Goal: Task Accomplishment & Management: Complete application form

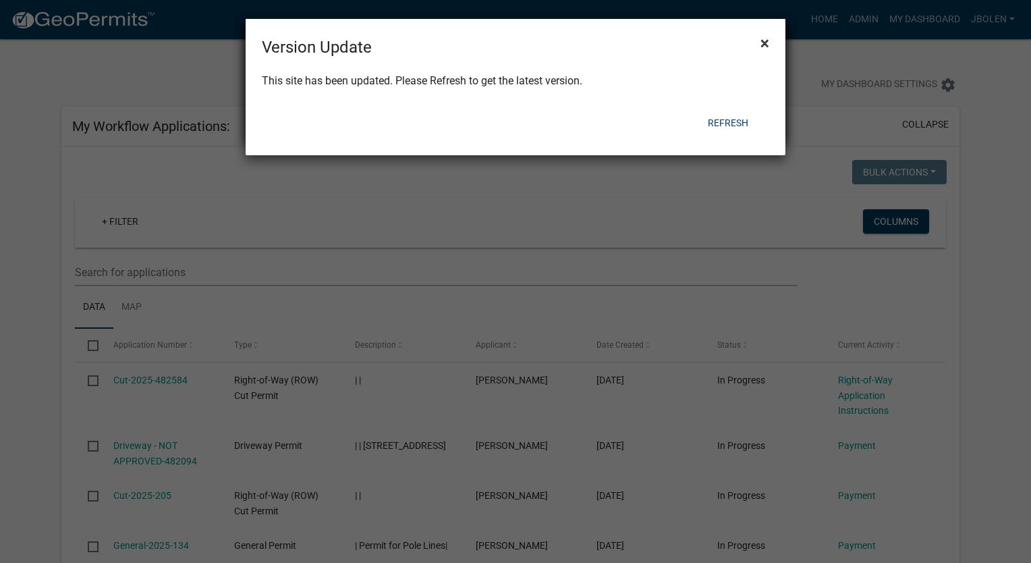
click at [767, 39] on span "×" at bounding box center [765, 43] width 9 height 19
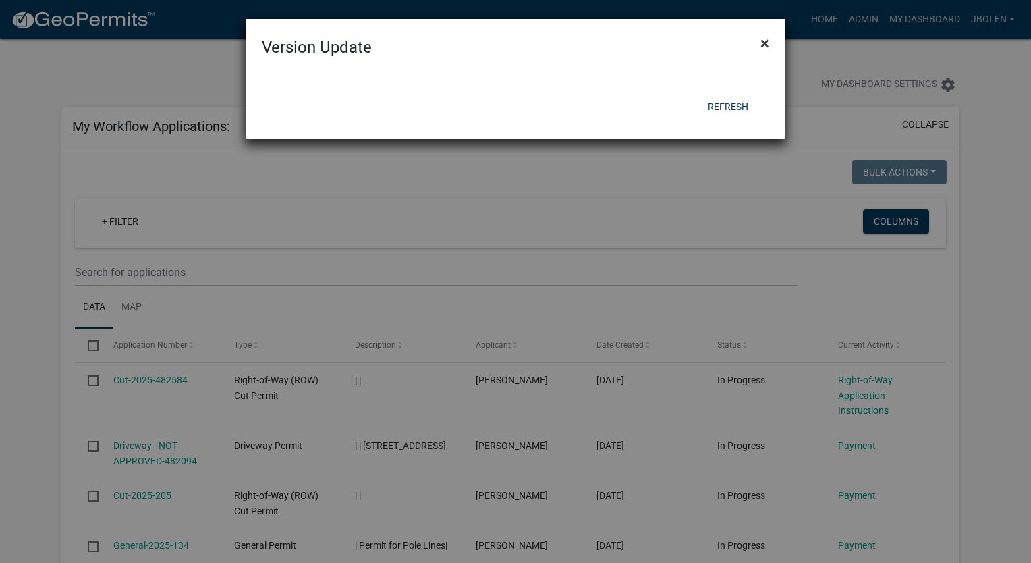
click at [767, 39] on span "×" at bounding box center [765, 43] width 9 height 19
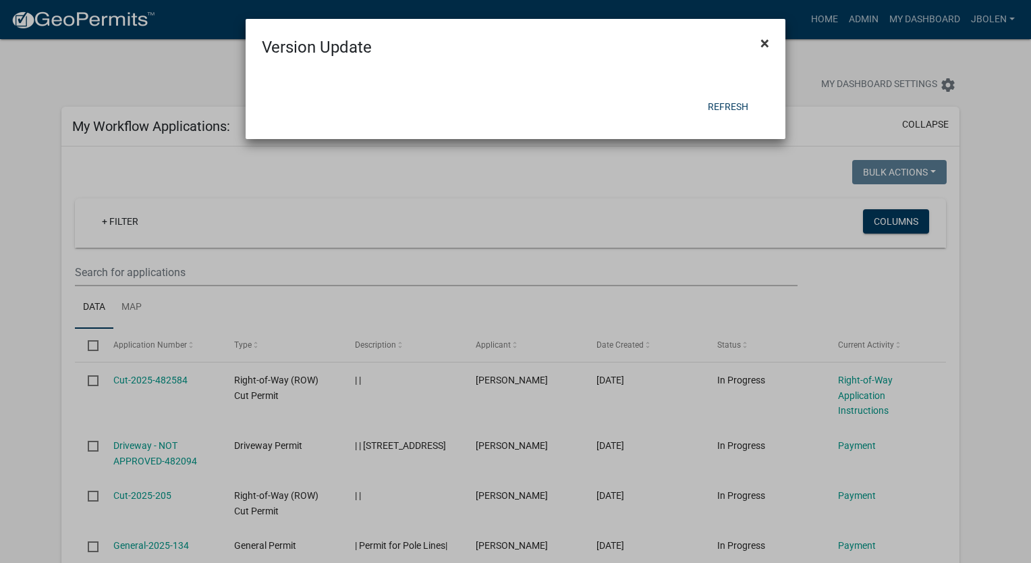
click at [767, 39] on span "×" at bounding box center [765, 43] width 9 height 19
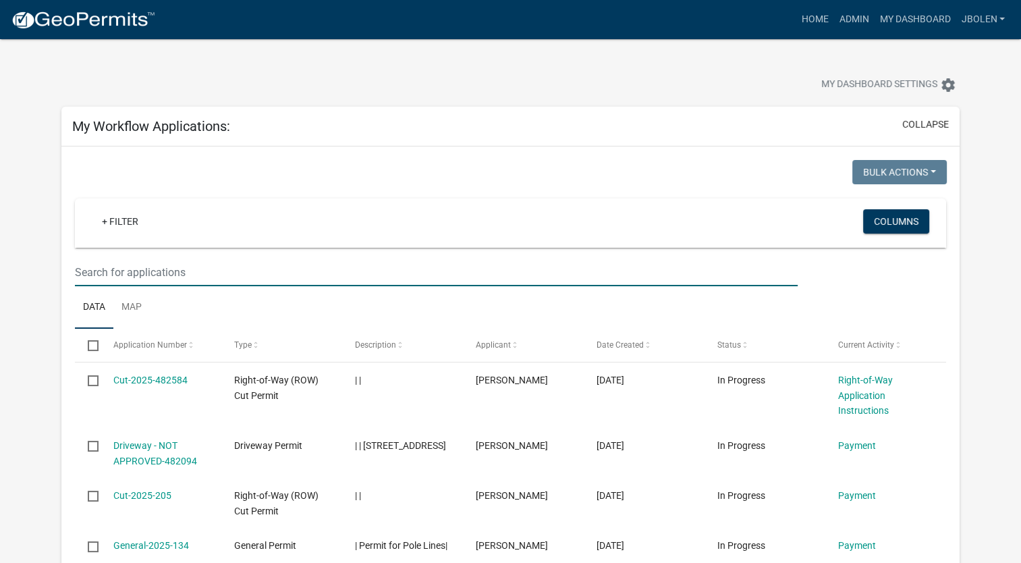
click at [202, 269] on input "text" at bounding box center [436, 273] width 723 height 28
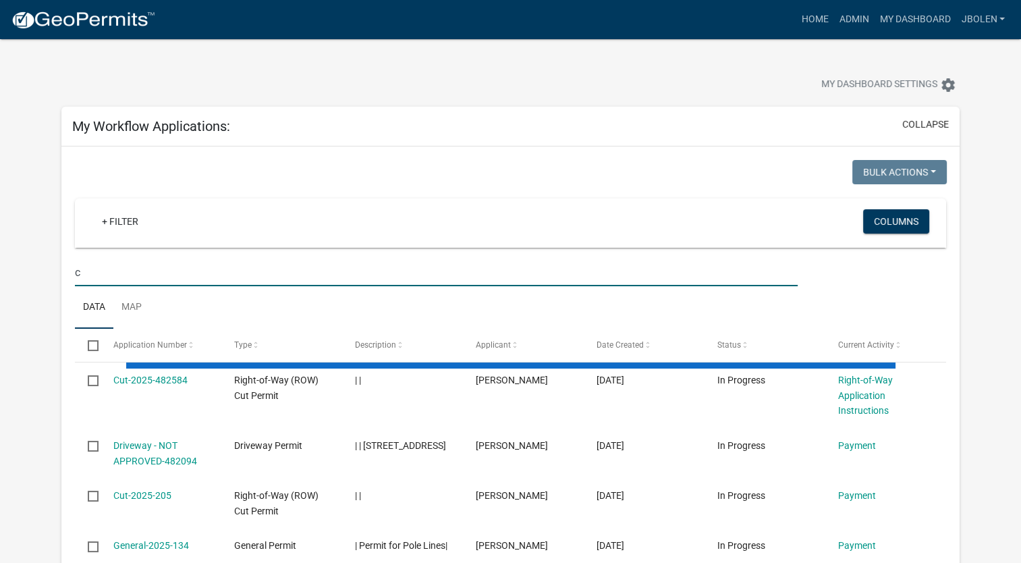
type input "c"
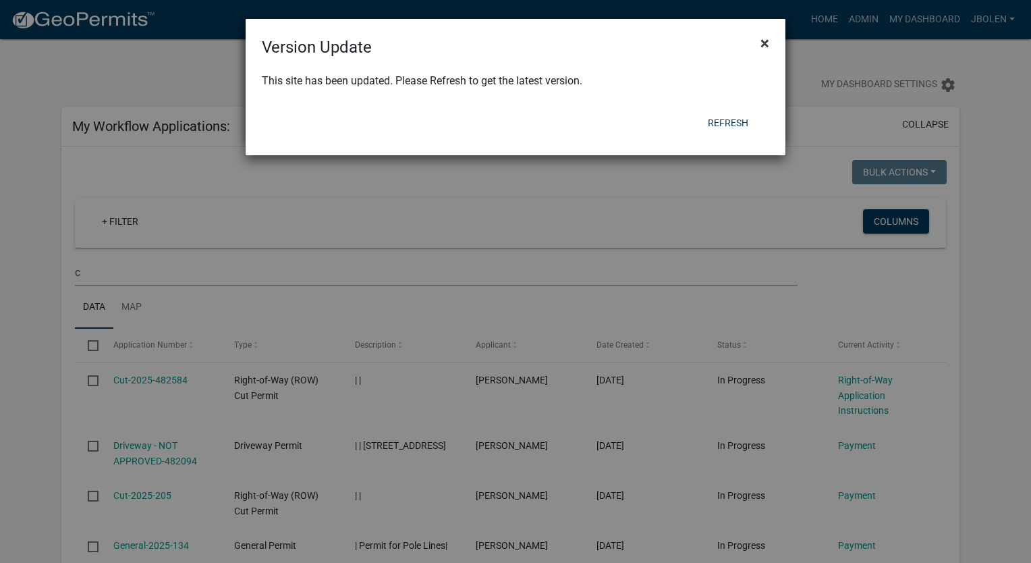
click at [767, 45] on span "×" at bounding box center [765, 43] width 9 height 19
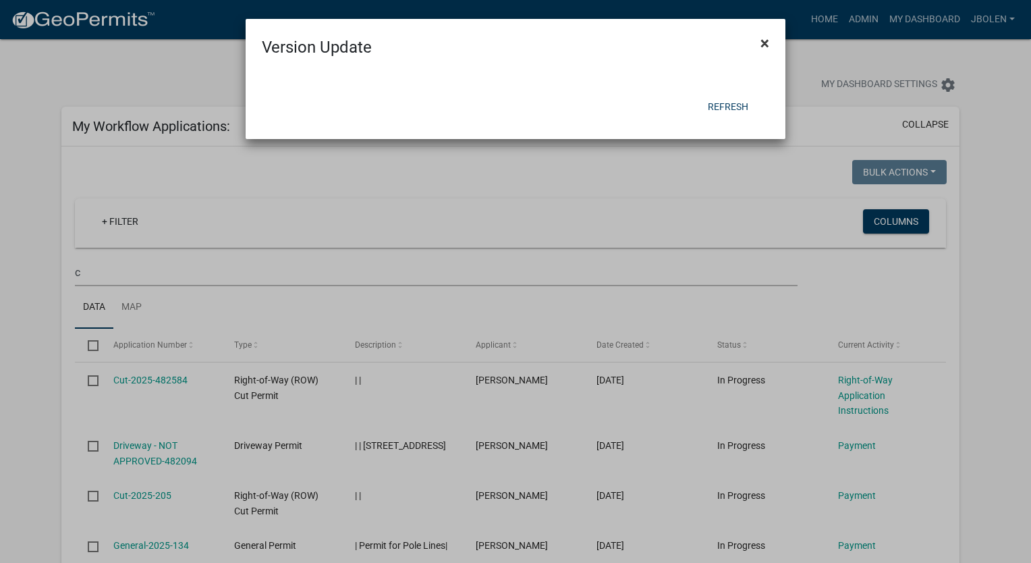
click at [766, 45] on span "×" at bounding box center [765, 43] width 9 height 19
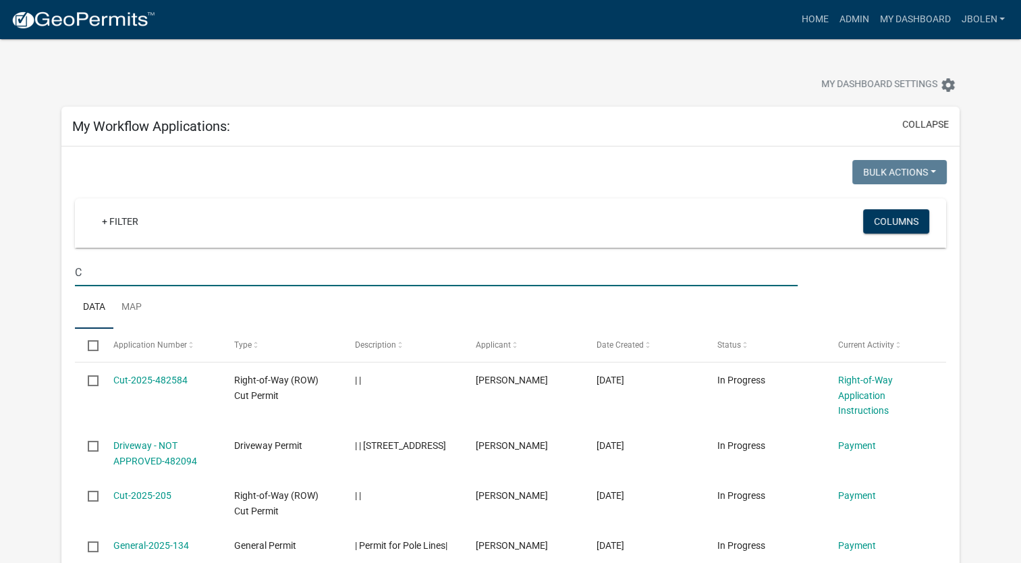
type input "C"
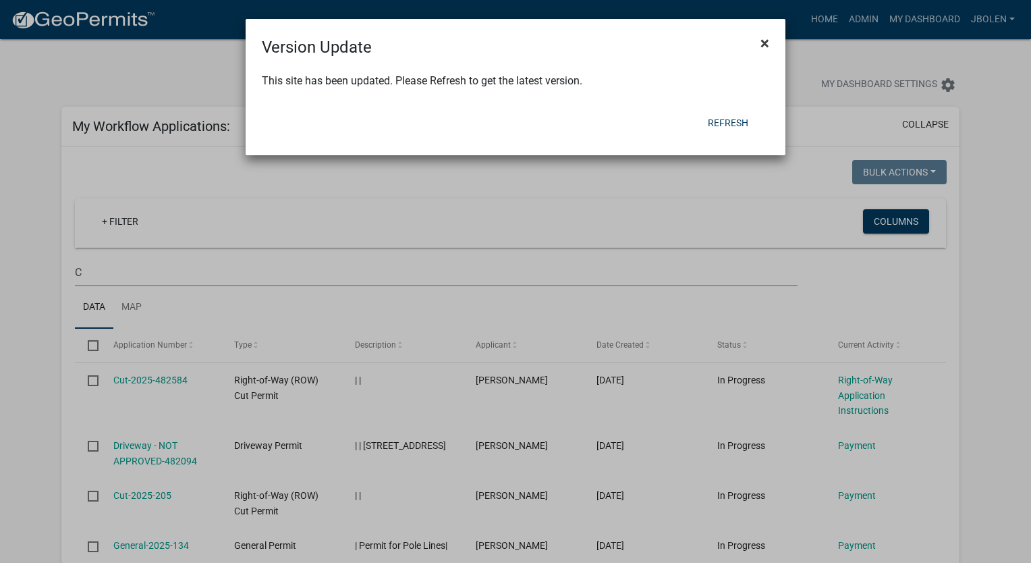
click at [767, 48] on span "×" at bounding box center [765, 43] width 9 height 19
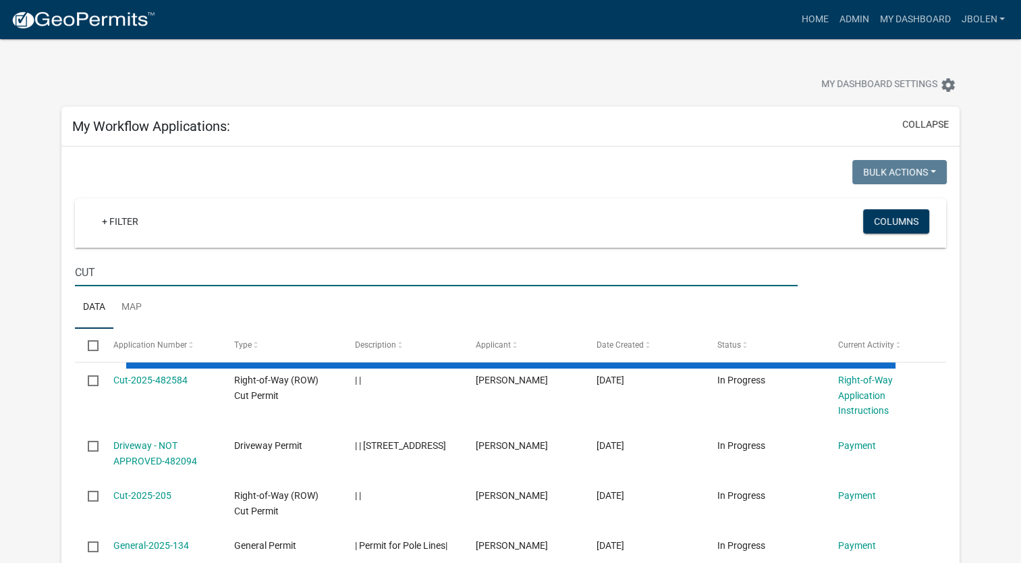
type input "CUT"
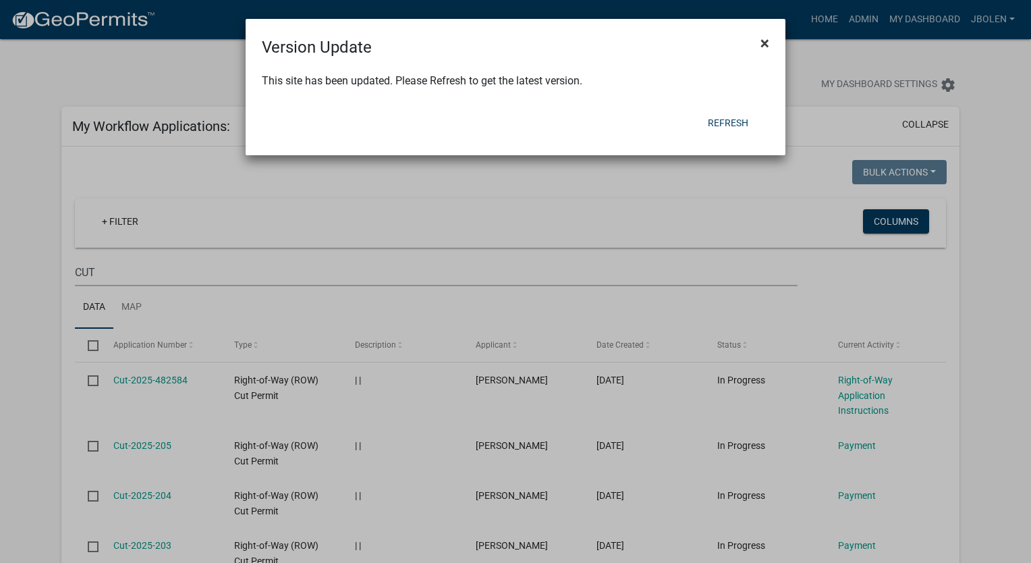
click at [767, 44] on span "×" at bounding box center [765, 43] width 9 height 19
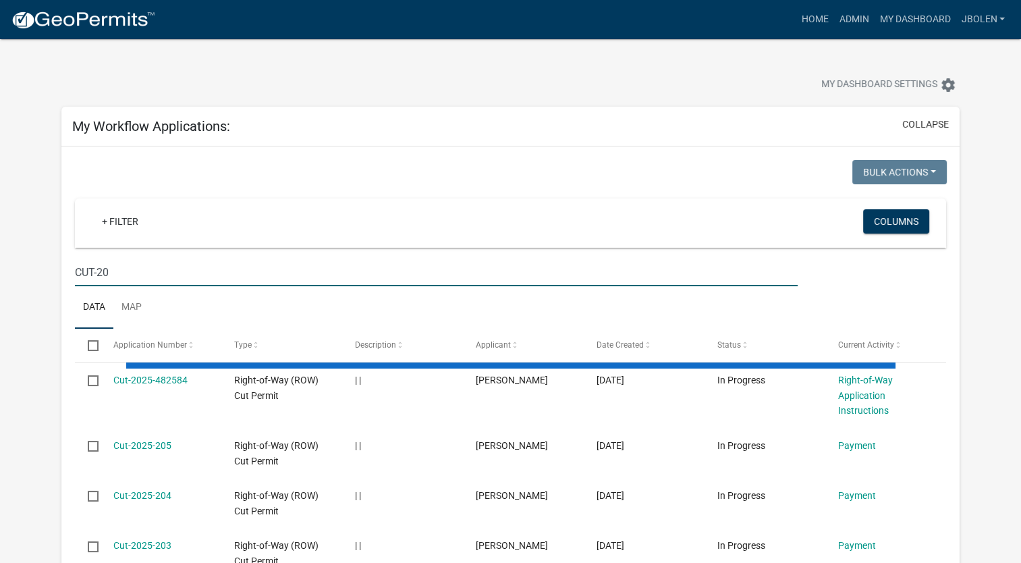
type input "CUT-20"
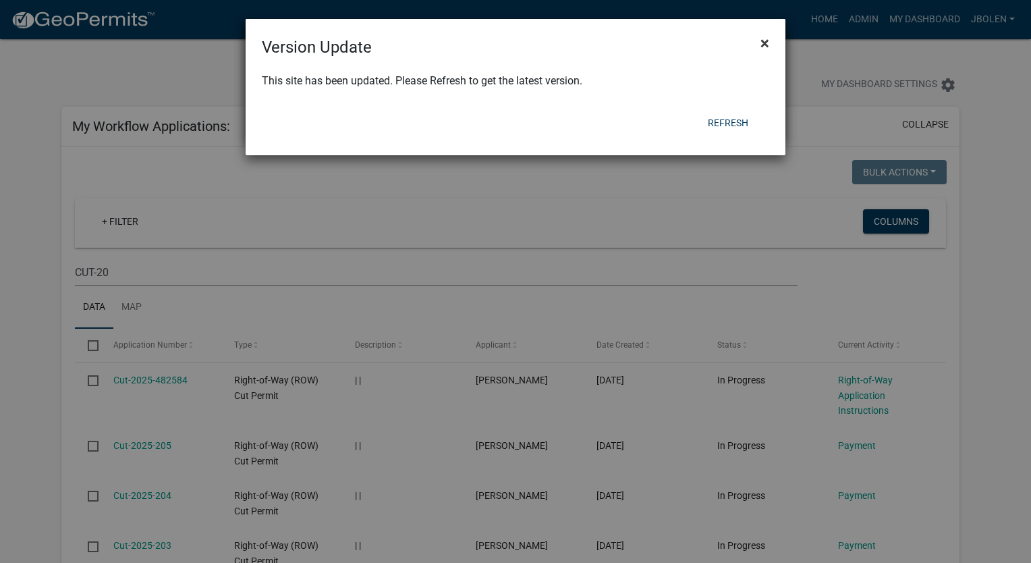
click at [763, 41] on span "×" at bounding box center [765, 43] width 9 height 19
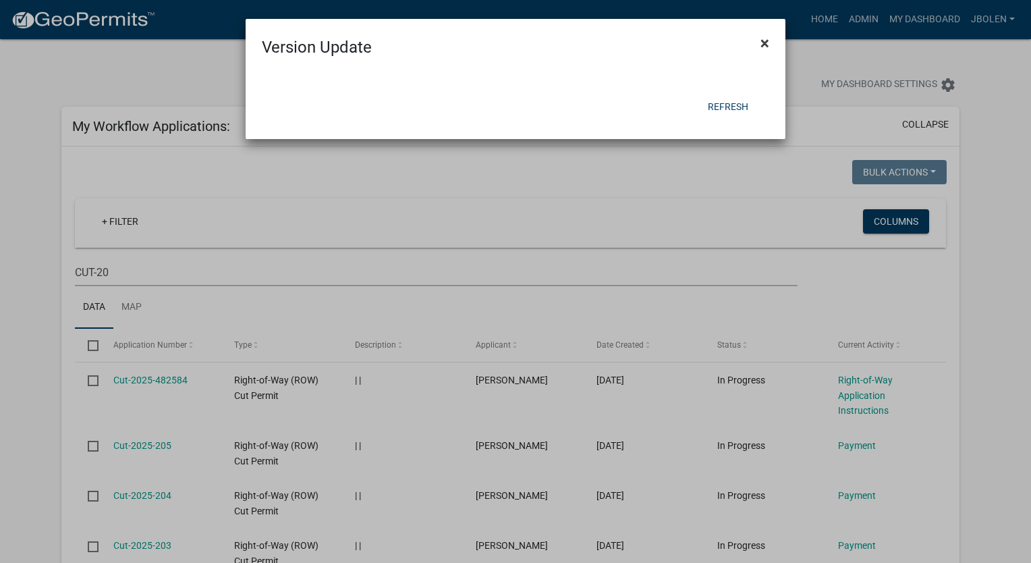
click at [766, 39] on span "×" at bounding box center [765, 43] width 9 height 19
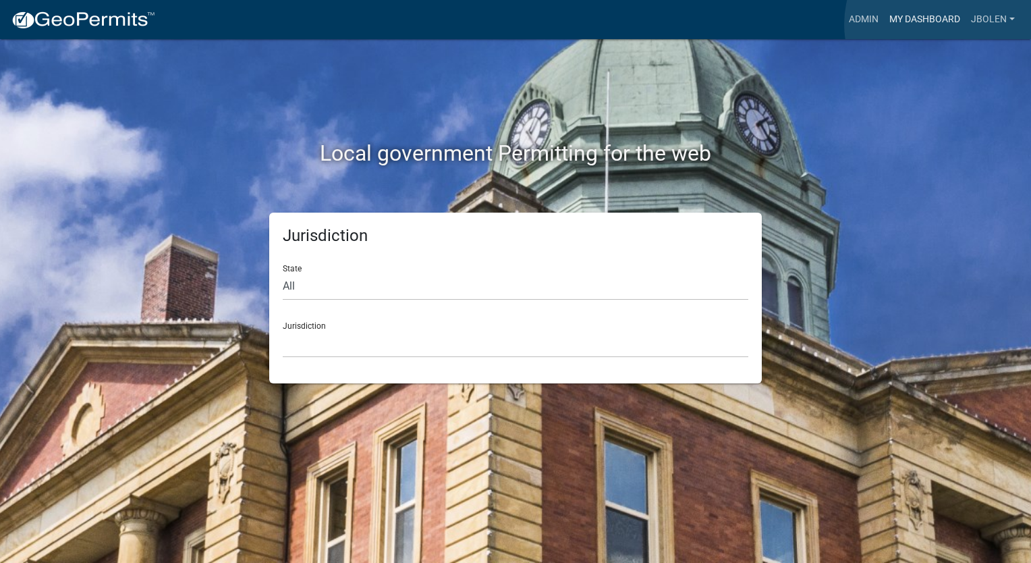
click at [947, 24] on link "My Dashboard" at bounding box center [925, 20] width 82 height 26
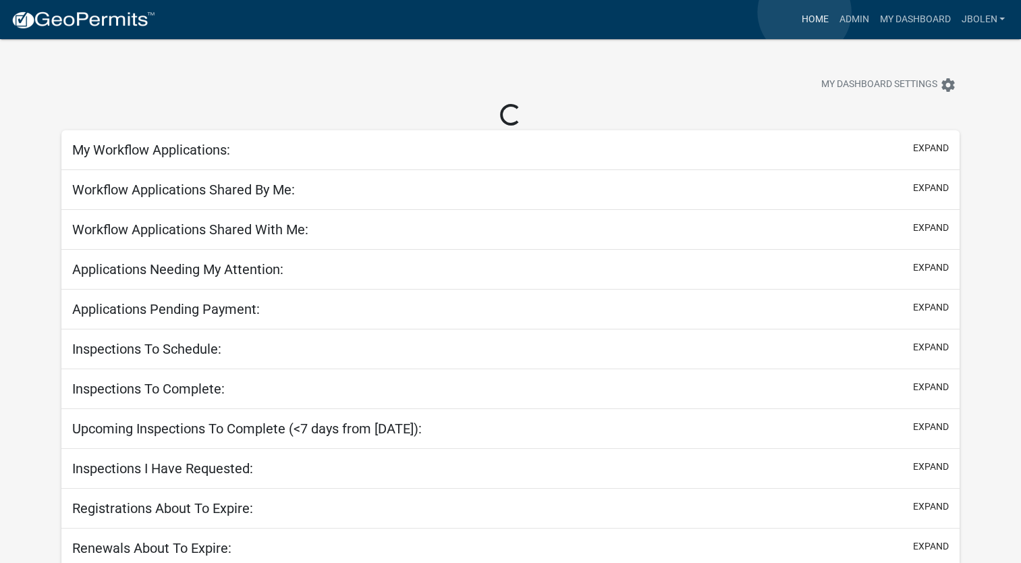
click at [805, 12] on link "Home" at bounding box center [815, 20] width 38 height 26
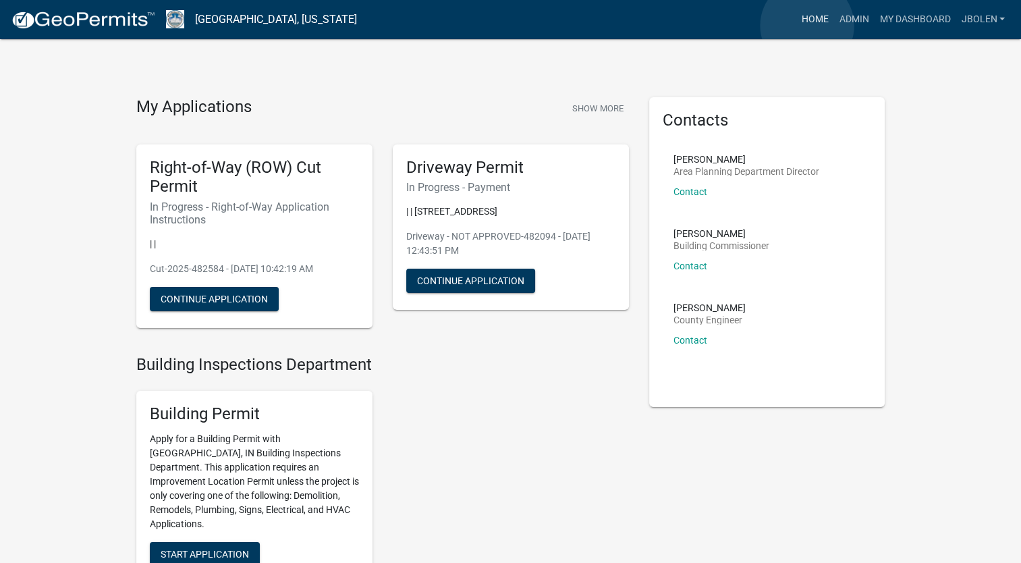
click at [807, 26] on link "Home" at bounding box center [815, 20] width 38 height 26
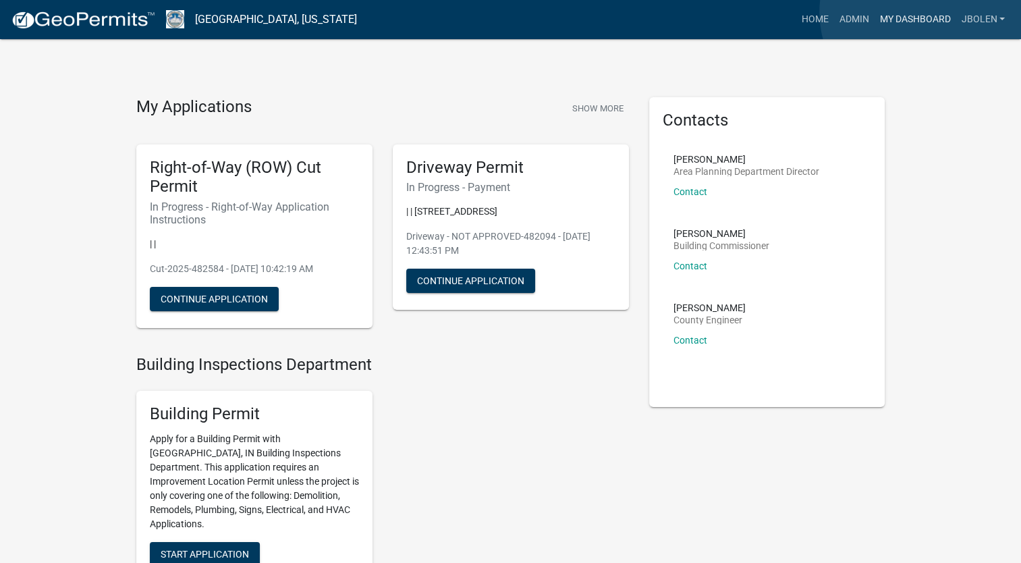
click at [922, 12] on link "My Dashboard" at bounding box center [915, 20] width 82 height 26
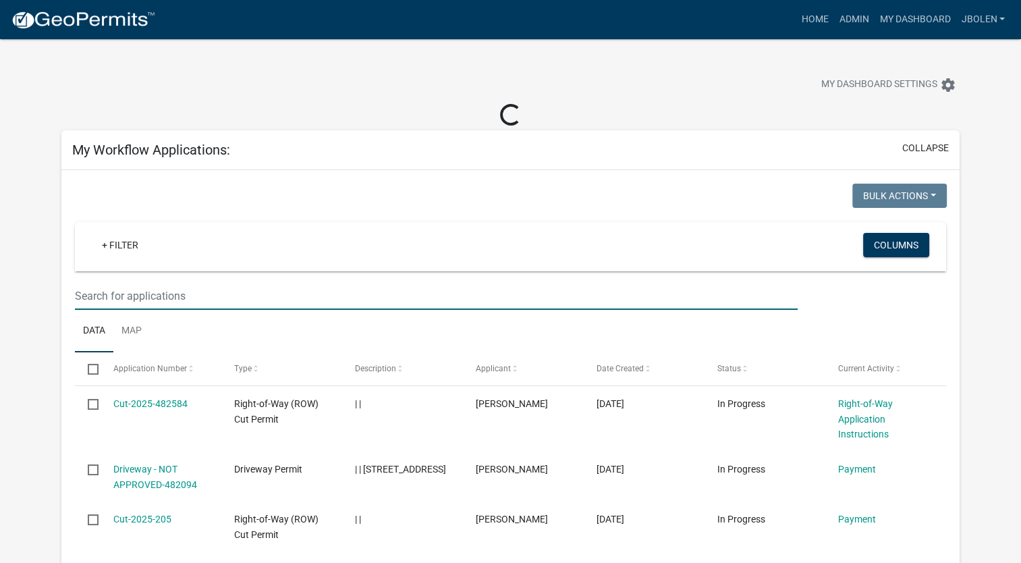
click at [173, 286] on input "text" at bounding box center [436, 296] width 723 height 28
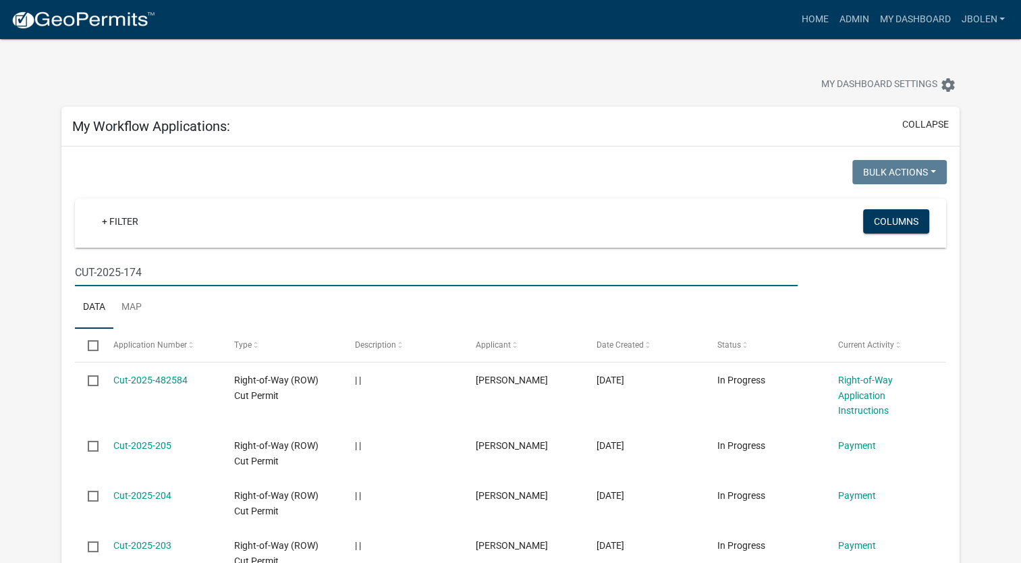
type input "CUT-2025-174"
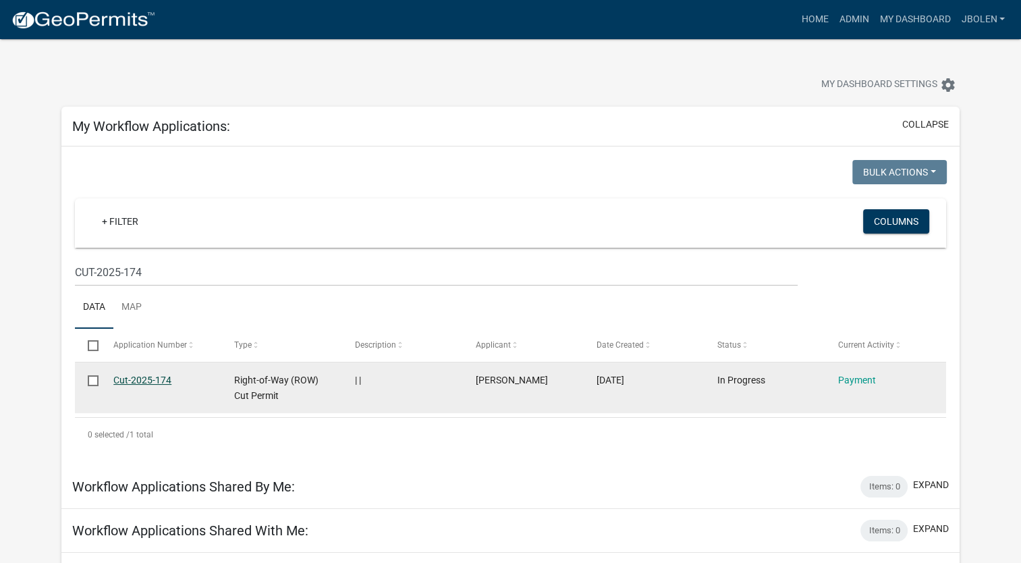
click at [130, 382] on link "Cut-2025-174" at bounding box center [142, 380] width 58 height 11
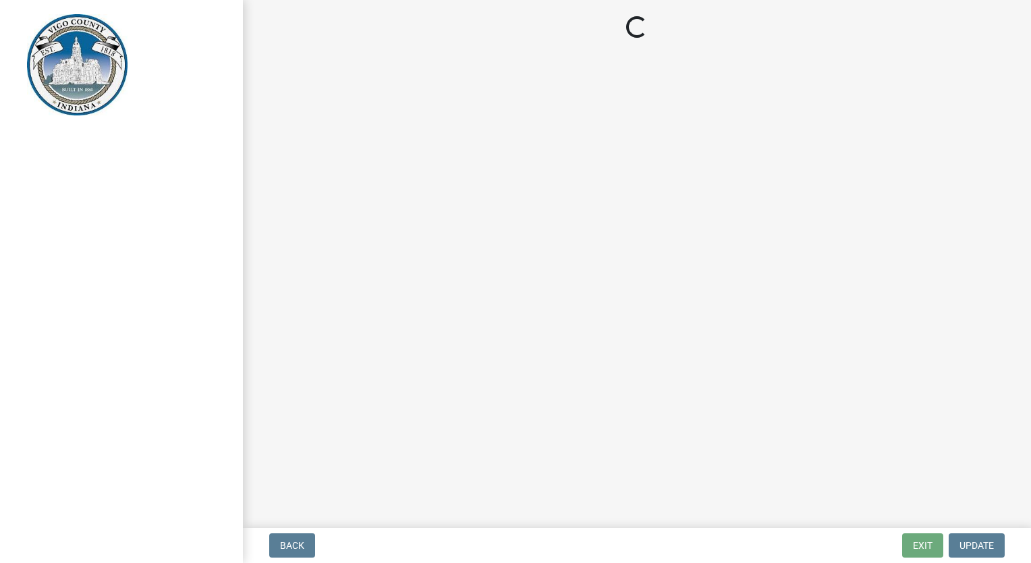
select select "3: 3"
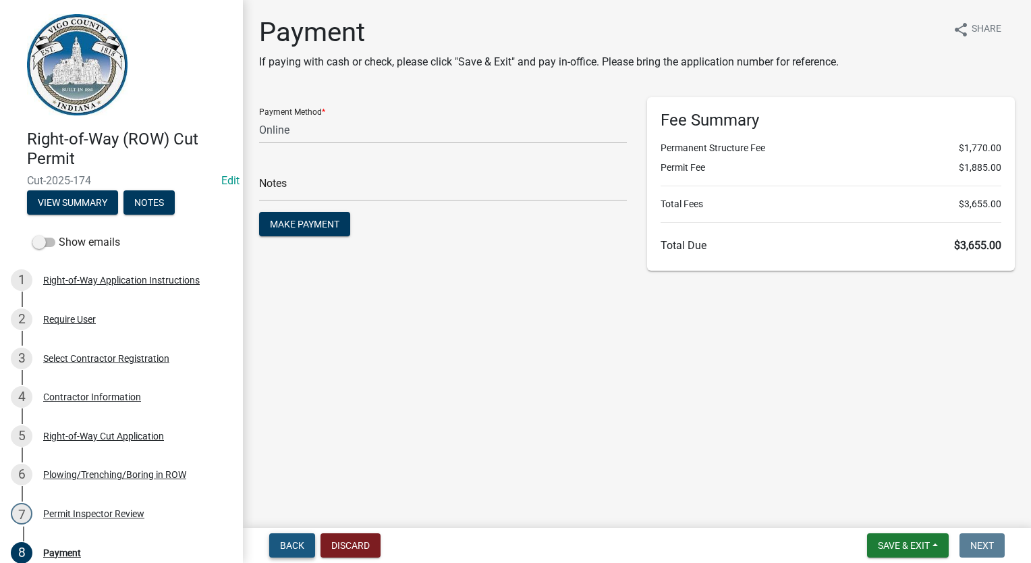
click at [292, 547] on span "Back" at bounding box center [292, 545] width 24 height 11
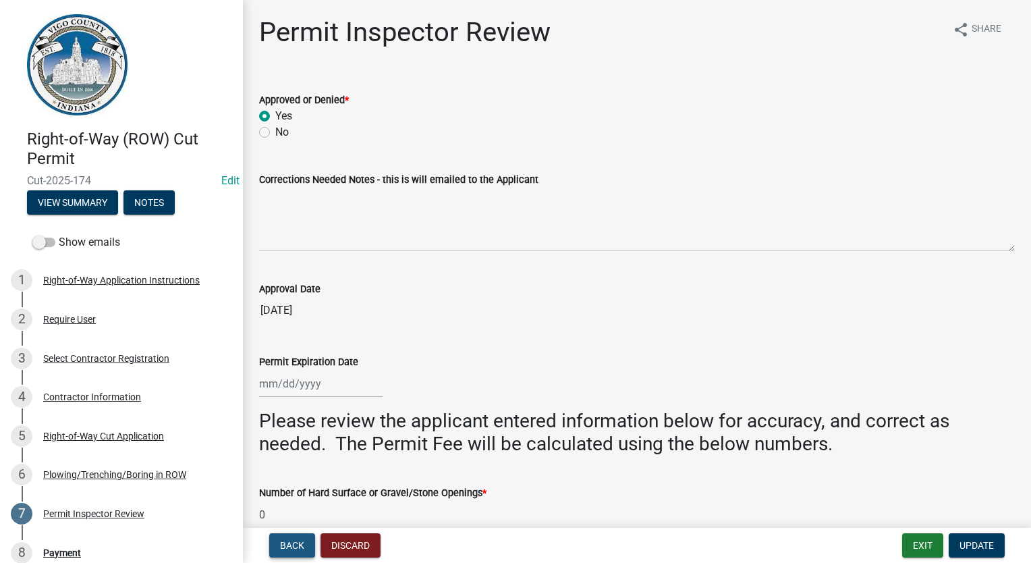
click at [282, 547] on span "Back" at bounding box center [292, 545] width 24 height 11
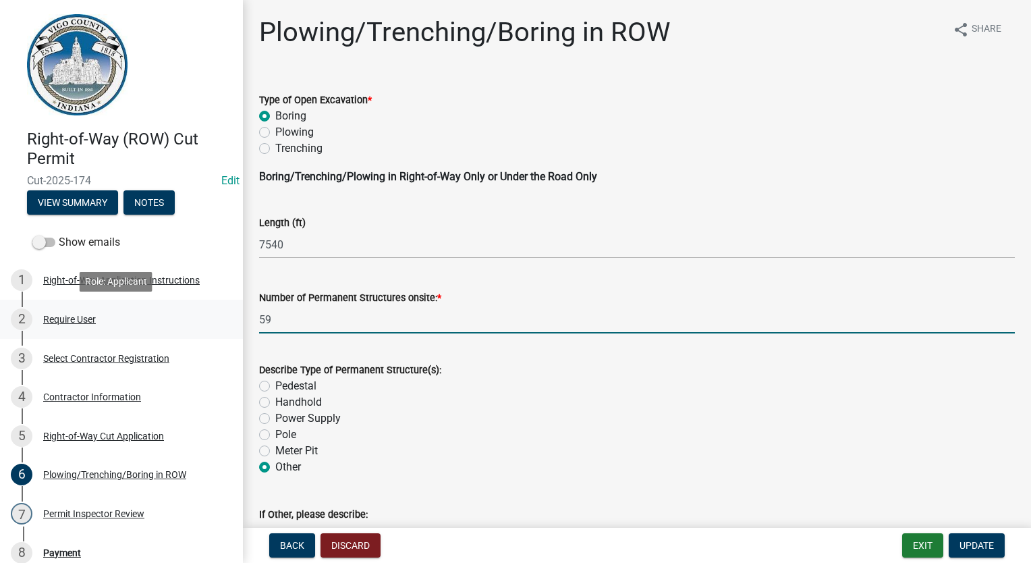
drag, startPoint x: 300, startPoint y: 313, endPoint x: 212, endPoint y: 318, distance: 87.9
click at [212, 318] on div "Right-of-Way (ROW) Cut Permit Cut-2025-174 Edit View Summary Notes Show emails …" at bounding box center [515, 281] width 1031 height 563
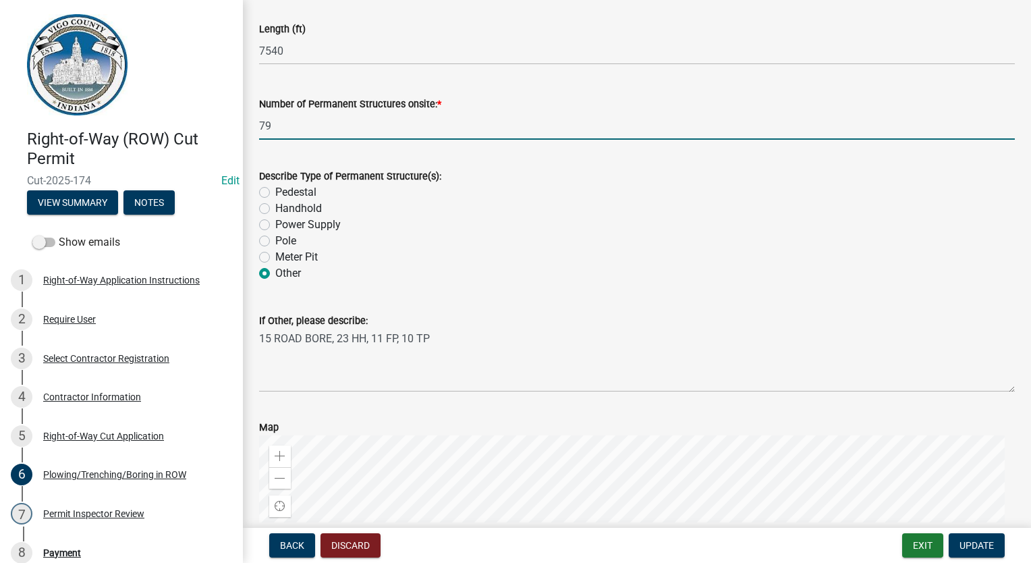
scroll to position [202, 0]
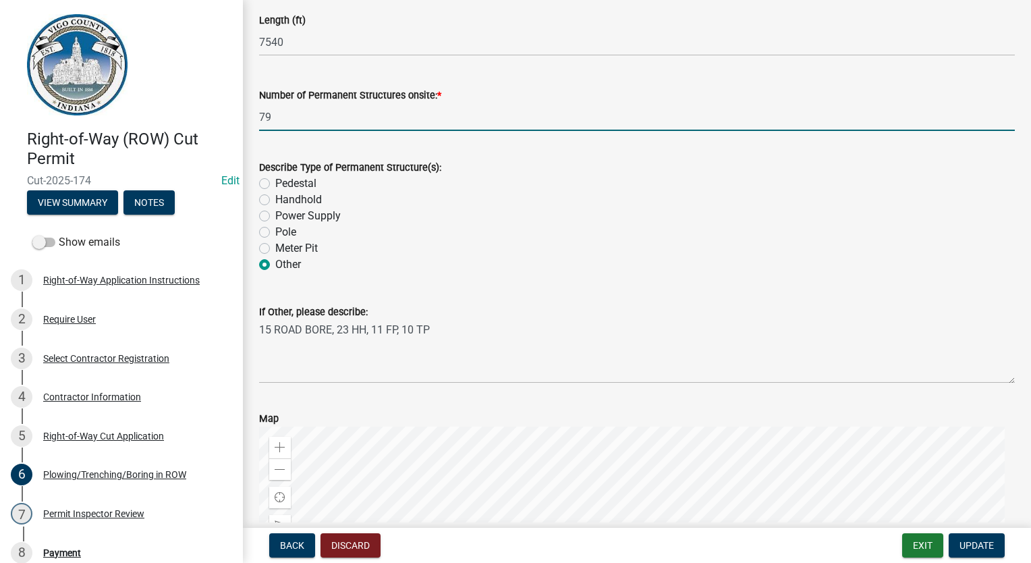
type input "79"
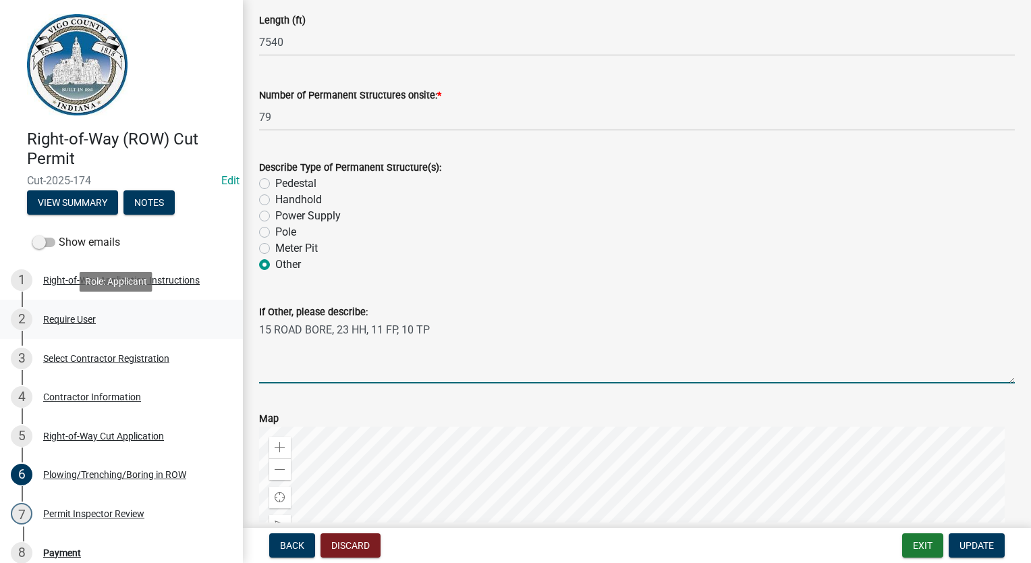
drag, startPoint x: 438, startPoint y: 325, endPoint x: 190, endPoint y: 328, distance: 248.4
click at [190, 328] on div "Right-of-Way (ROW) Cut Permit Cut-2025-174 Edit View Summary Notes Show emails …" at bounding box center [515, 281] width 1031 height 563
type textarea "1 hub vault, 10 road bore, 7540' buried footage, 23 handholes, 11 flowerpots, 4…"
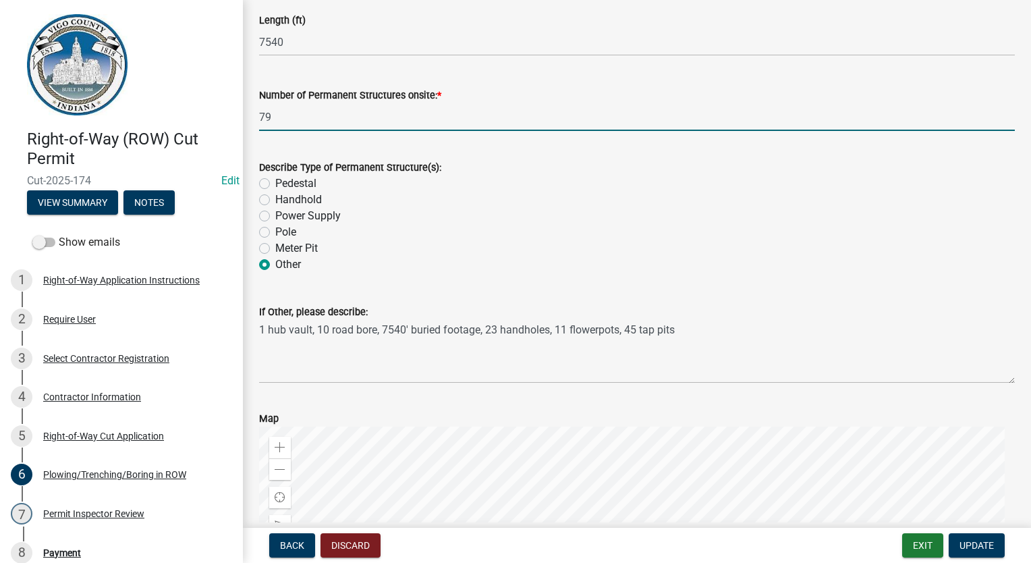
drag, startPoint x: 316, startPoint y: 126, endPoint x: 258, endPoint y: 117, distance: 58.6
click at [258, 117] on div "Number of Permanent Structures onsite: * 79" at bounding box center [637, 99] width 776 height 63
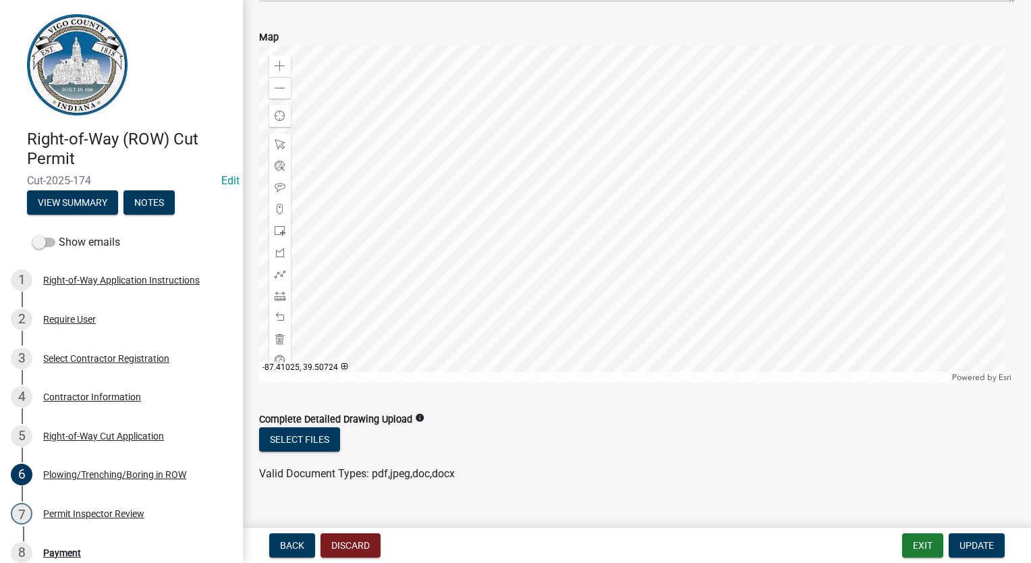
scroll to position [607, 0]
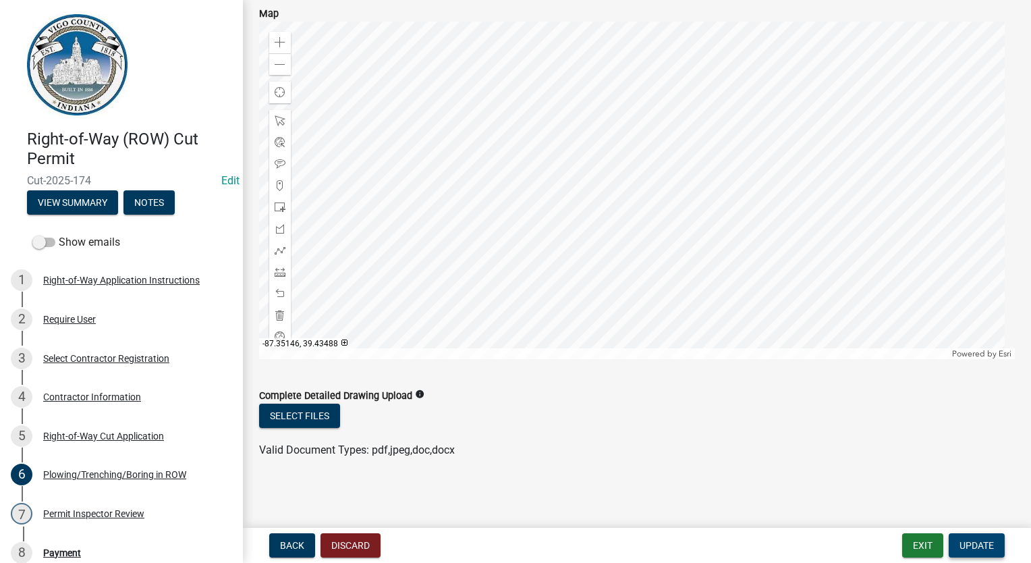
type input "80"
click at [969, 540] on span "Update" at bounding box center [977, 545] width 34 height 11
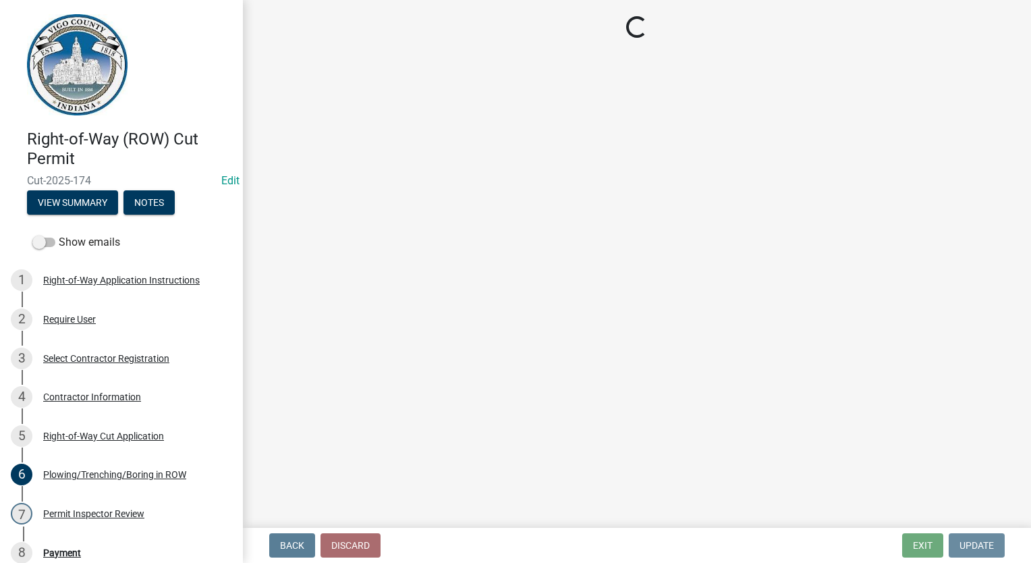
scroll to position [0, 0]
select select "3: 3"
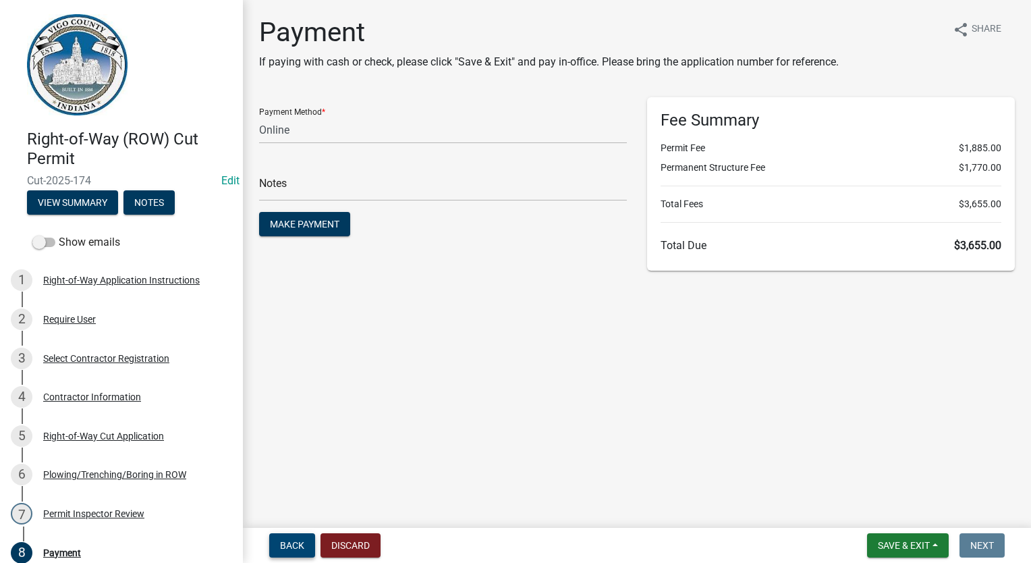
click at [289, 549] on span "Back" at bounding box center [292, 545] width 24 height 11
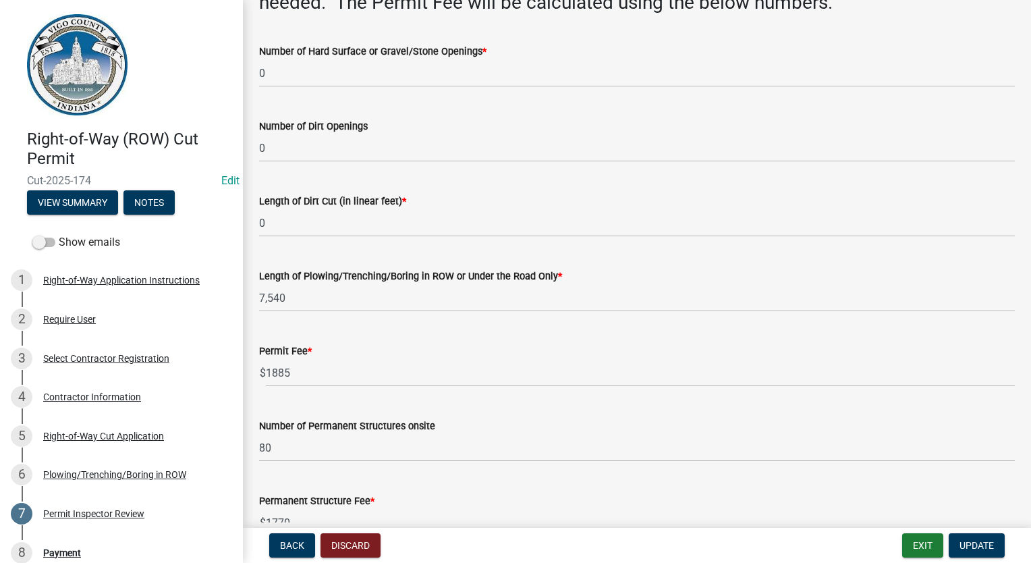
scroll to position [472, 0]
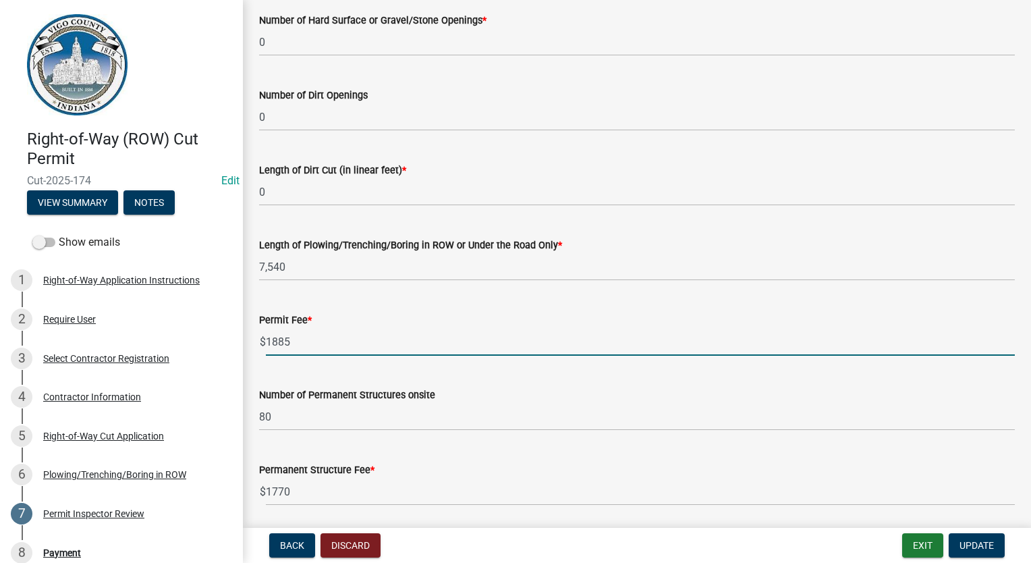
drag, startPoint x: 301, startPoint y: 334, endPoint x: 259, endPoint y: 333, distance: 41.9
click at [259, 333] on div "$ 1885" at bounding box center [637, 342] width 756 height 28
type input "2185"
click at [428, 398] on label "Number of Permanent Structures onsite" at bounding box center [347, 395] width 176 height 9
click at [428, 403] on input "80" at bounding box center [637, 417] width 756 height 28
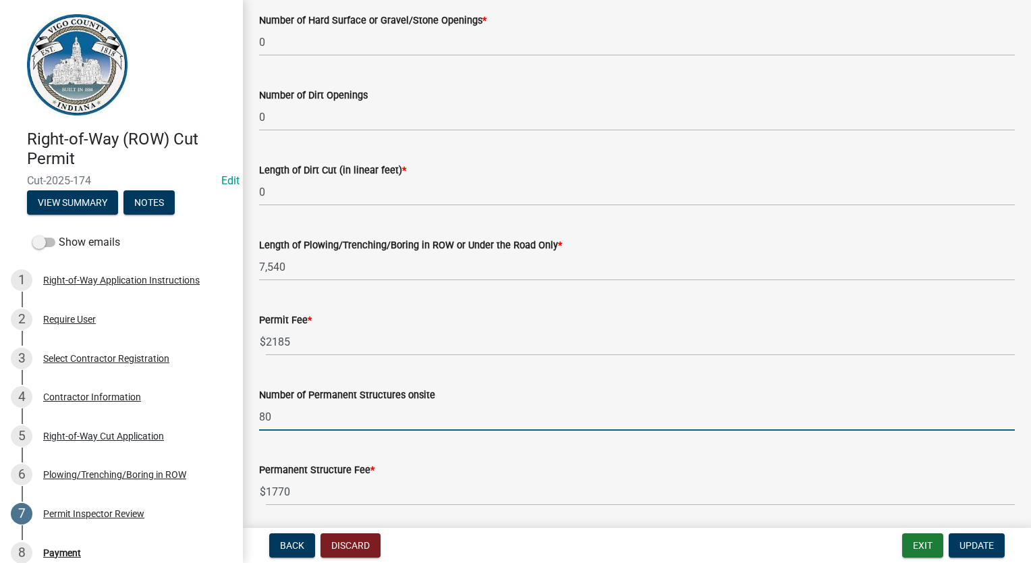
scroll to position [607, 0]
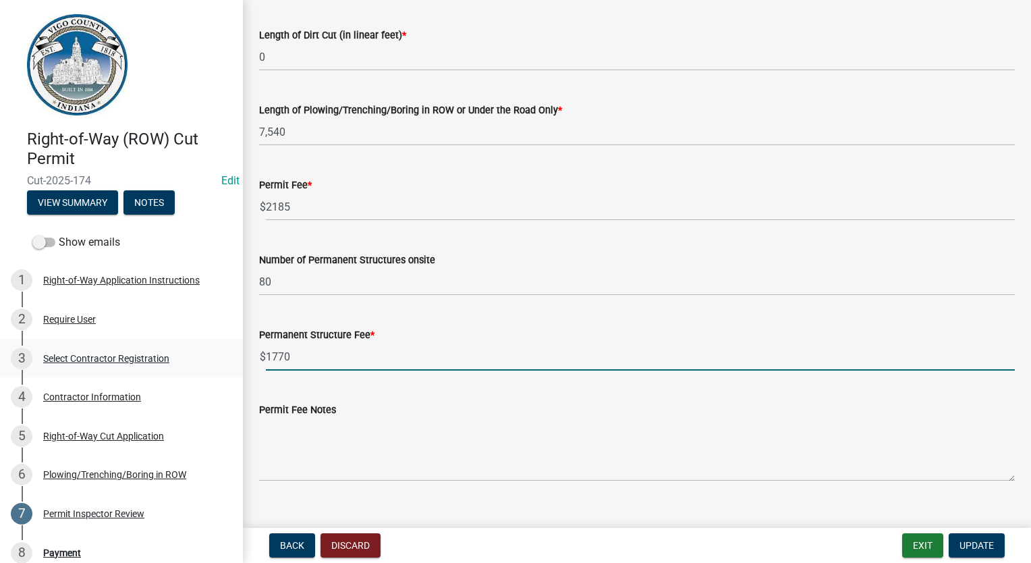
drag, startPoint x: 361, startPoint y: 358, endPoint x: 186, endPoint y: 344, distance: 176.0
click at [186, 345] on div "Right-of-Way (ROW) Cut Permit Cut-2025-174 Edit View Summary Notes Show emails …" at bounding box center [515, 281] width 1031 height 563
type input "2400"
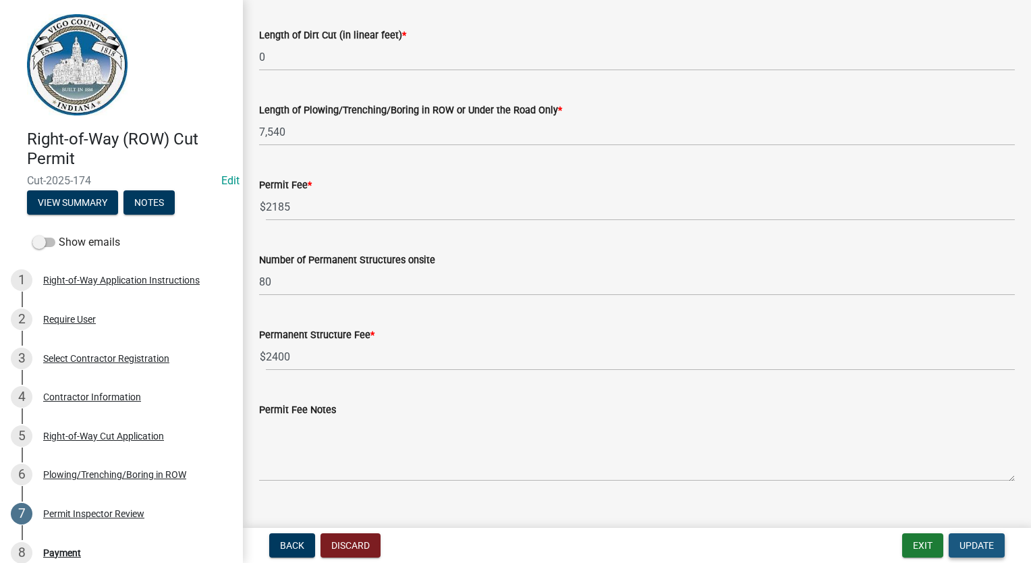
click at [969, 546] on span "Update" at bounding box center [977, 545] width 34 height 11
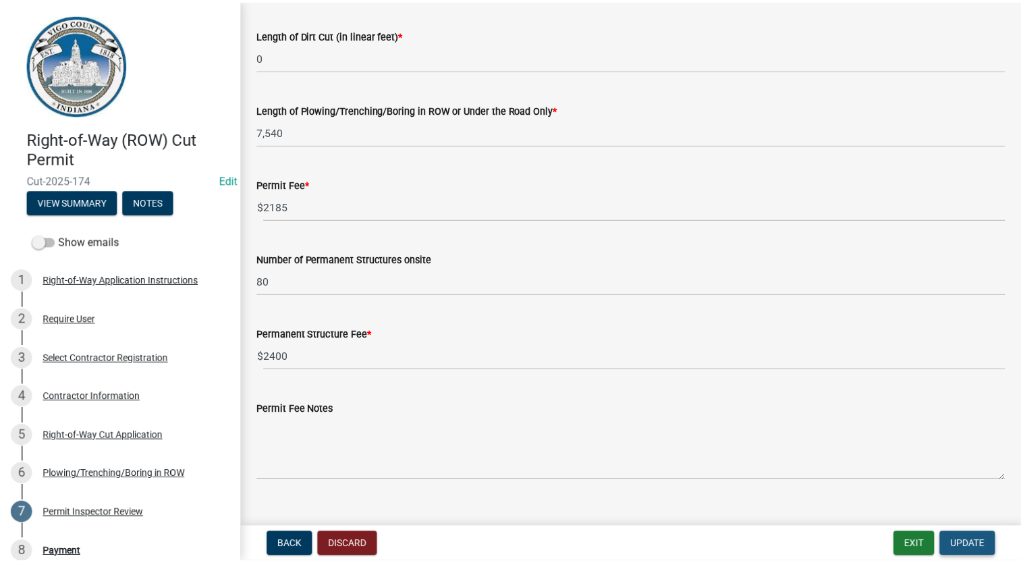
scroll to position [0, 0]
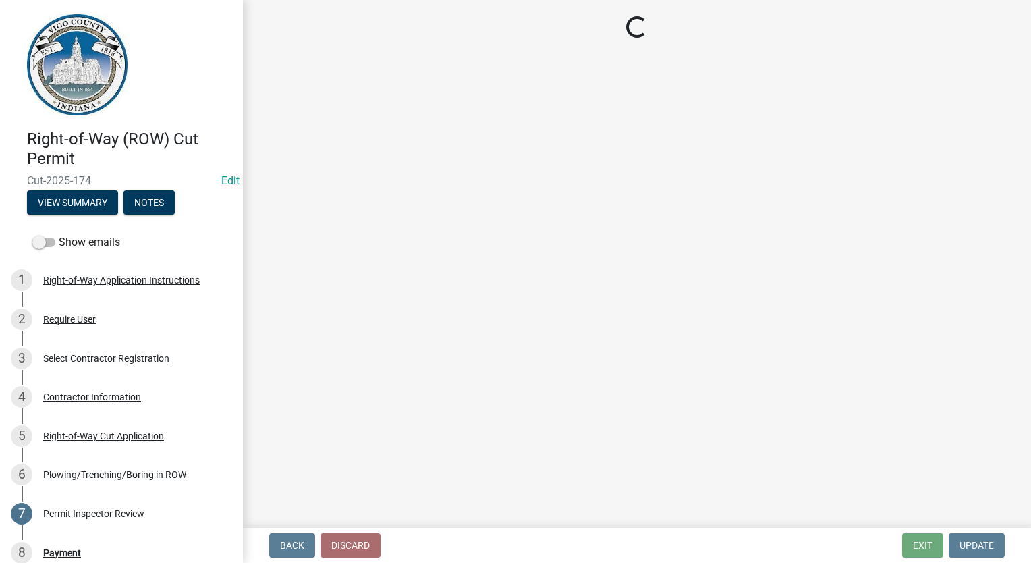
select select "3: 3"
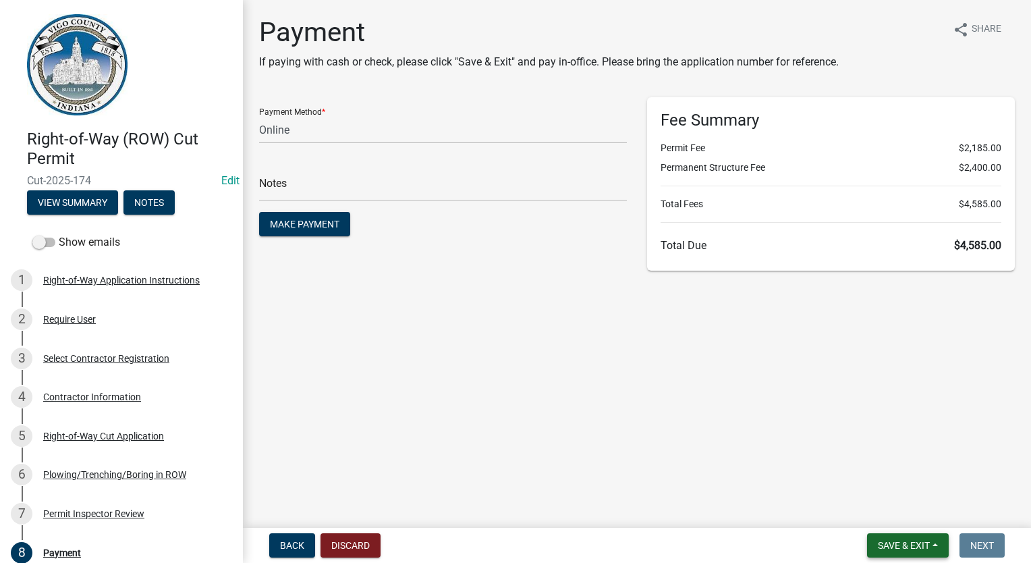
click at [886, 543] on span "Save & Exit" at bounding box center [904, 545] width 52 height 11
click at [888, 514] on button "Save & Exit" at bounding box center [895, 510] width 108 height 32
